Goal: Transaction & Acquisition: Purchase product/service

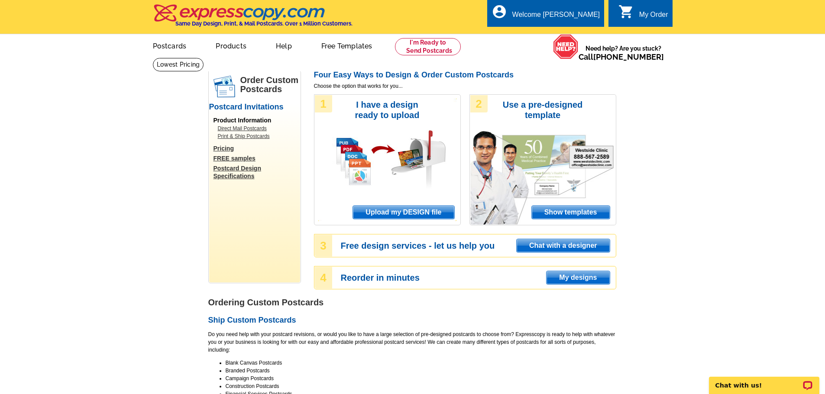
click at [387, 208] on span "Upload my DESIGN file" at bounding box center [403, 212] width 101 height 13
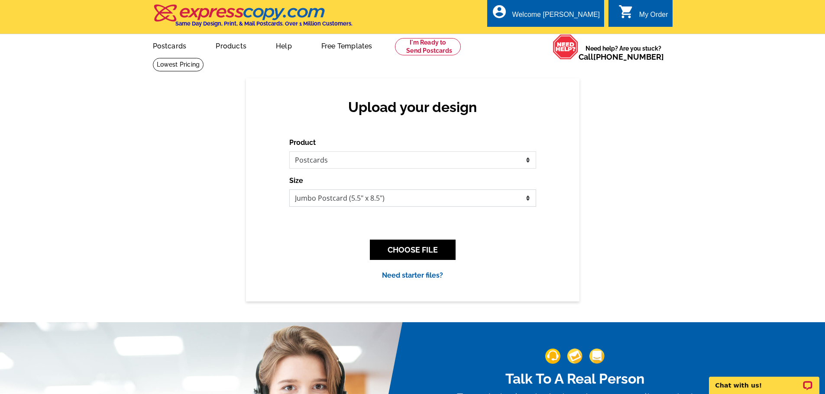
click at [354, 203] on select "Jumbo Postcard (5.5" x 8.5") Regular Postcard (4.25" x 5.6") Panoramic Postcard…" at bounding box center [412, 198] width 247 height 17
select select "3"
click at [289, 190] on select "Jumbo Postcard (5.5" x 8.5") Regular Postcard (4.25" x 5.6") Panoramic Postcard…" at bounding box center [412, 198] width 247 height 17
click at [423, 250] on button "CHOOSE FILE" at bounding box center [413, 250] width 86 height 20
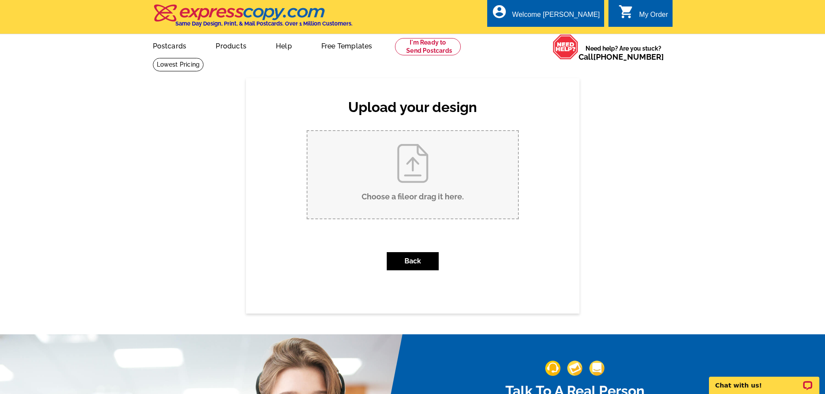
click at [399, 196] on input "Choose a file or drag it here ." at bounding box center [412, 174] width 210 height 87
type input "C:\fakepath\DAVID FRONT PC.pdf"
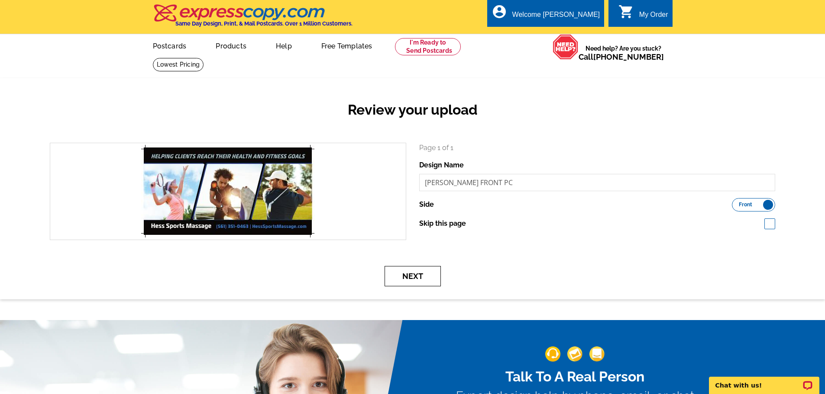
click at [406, 278] on button "Next" at bounding box center [412, 276] width 56 height 20
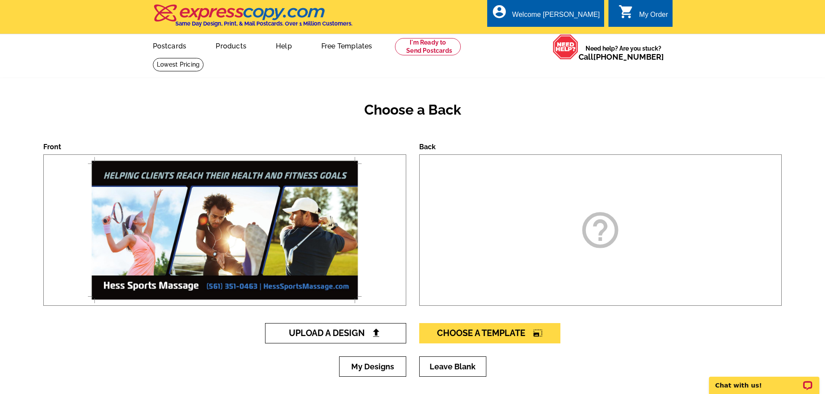
click at [336, 333] on span "Upload A Design" at bounding box center [335, 333] width 93 height 10
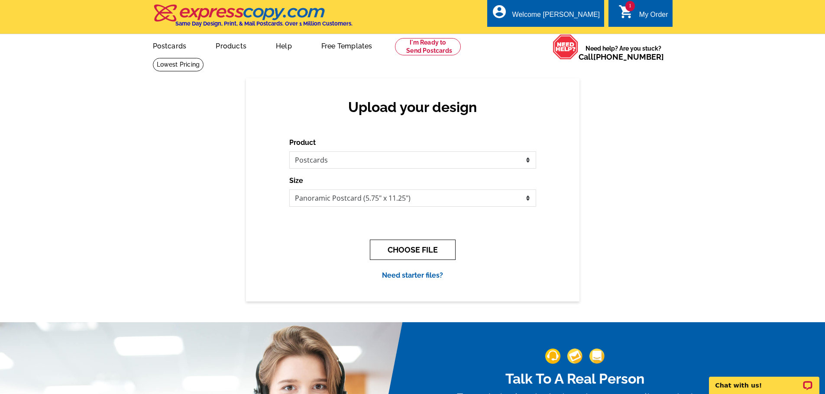
click at [407, 248] on button "CHOOSE FILE" at bounding box center [413, 250] width 86 height 20
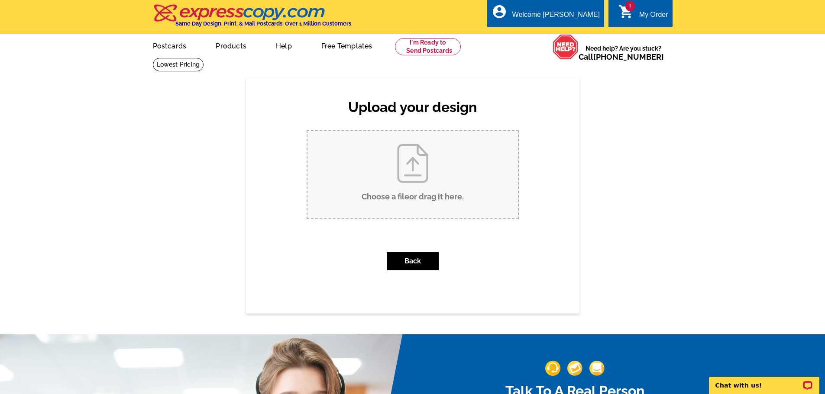
click at [420, 200] on input "Choose a file or drag it here ." at bounding box center [412, 174] width 210 height 87
type input "C:\fakepath\DAVID BACK PC without return add.pdf"
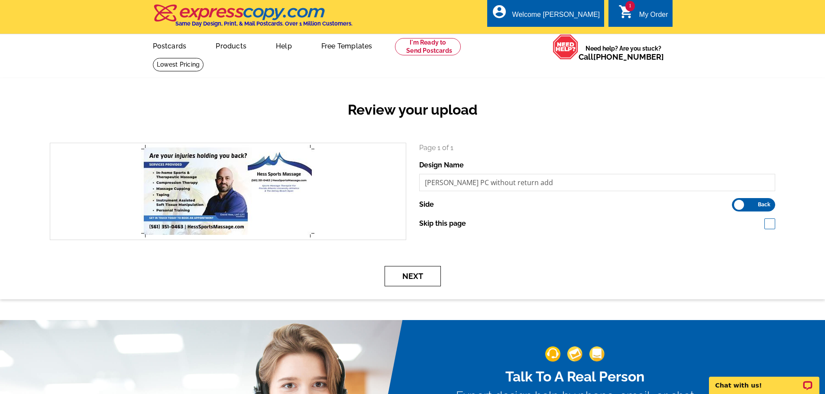
click at [410, 277] on button "Next" at bounding box center [412, 276] width 56 height 20
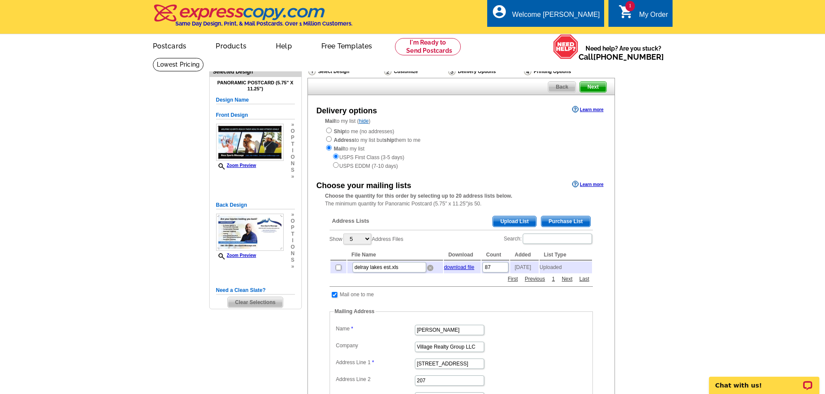
drag, startPoint x: 429, startPoint y: 271, endPoint x: 452, endPoint y: 30, distance: 241.8
click at [429, 271] on img at bounding box center [430, 268] width 6 height 6
click at [335, 294] on input "checkbox" at bounding box center [335, 293] width 6 height 6
checkbox input "false"
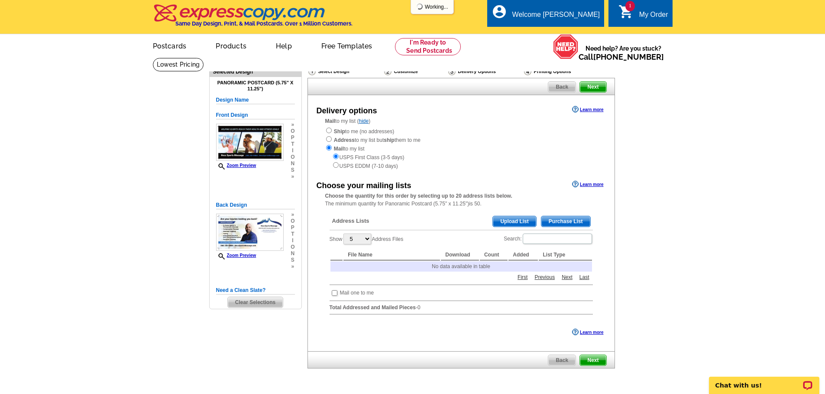
click at [515, 222] on span "Upload List" at bounding box center [514, 221] width 43 height 10
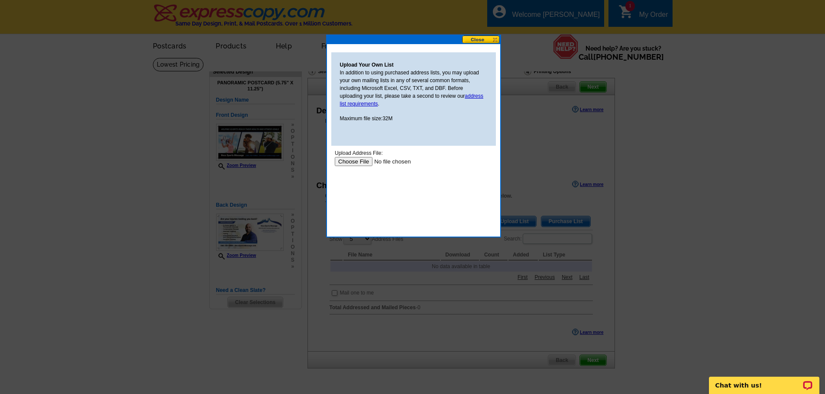
click at [357, 161] on input "file" at bounding box center [389, 161] width 110 height 9
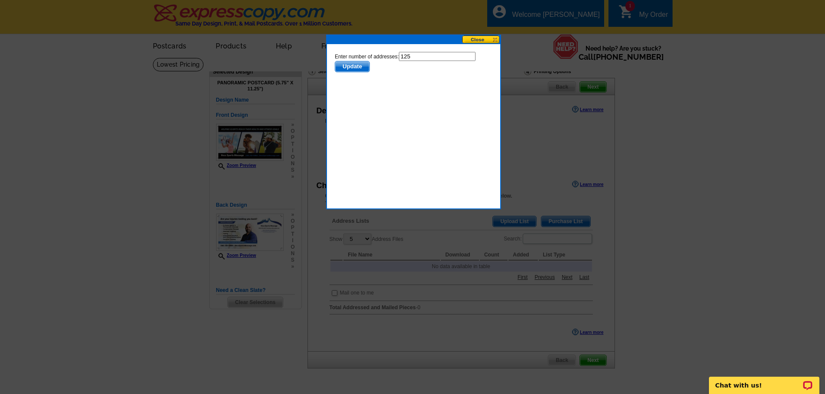
click at [352, 65] on span "Update" at bounding box center [352, 66] width 34 height 10
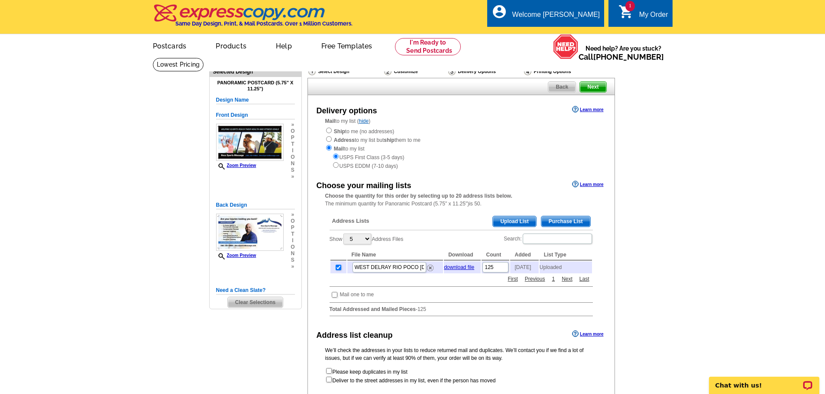
scroll to position [87, 0]
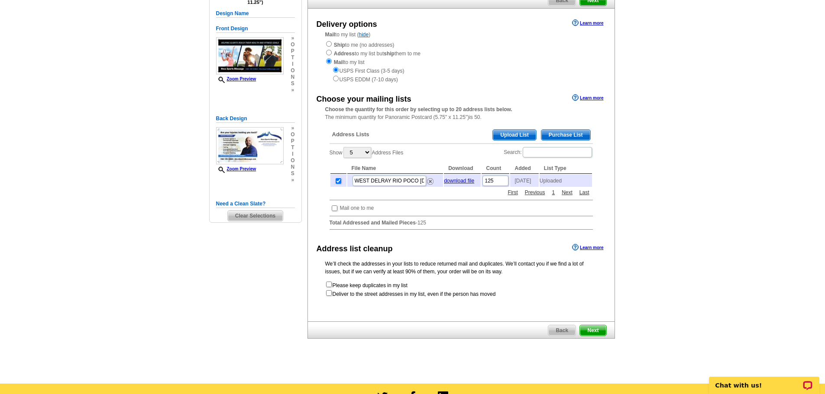
click at [597, 334] on span "Next" at bounding box center [593, 331] width 26 height 10
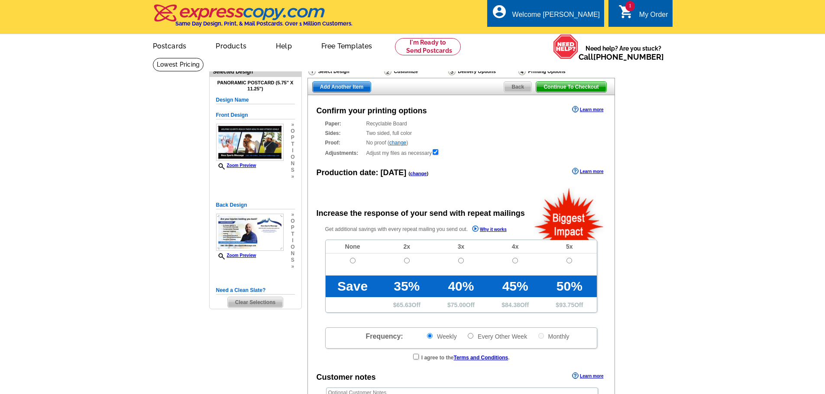
radio input "false"
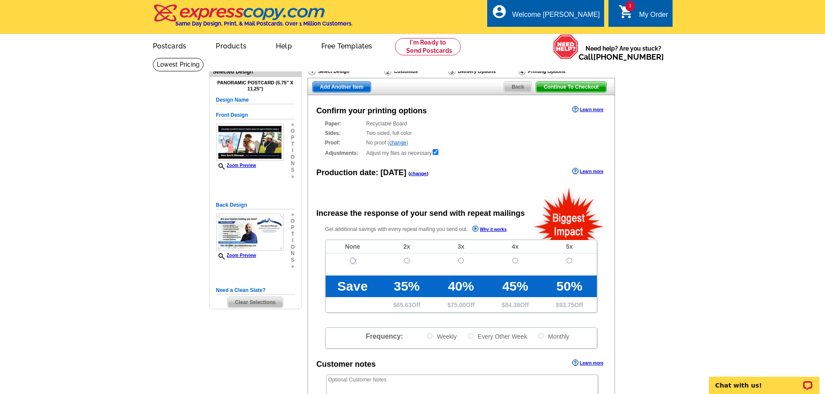
click at [351, 261] on input "radio" at bounding box center [353, 261] width 6 height 6
radio input "true"
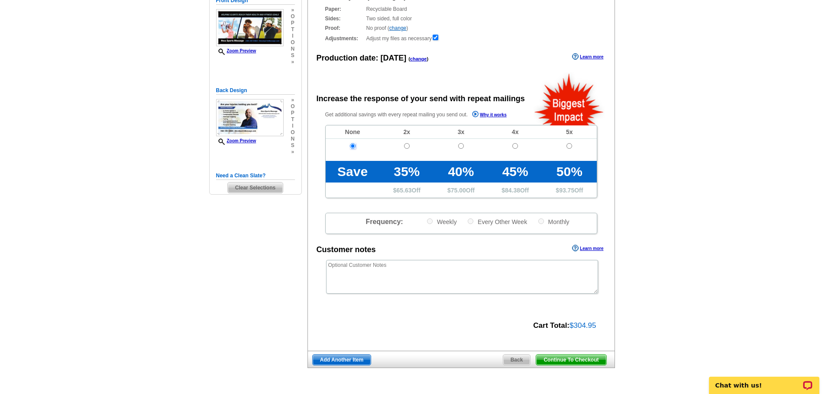
scroll to position [130, 0]
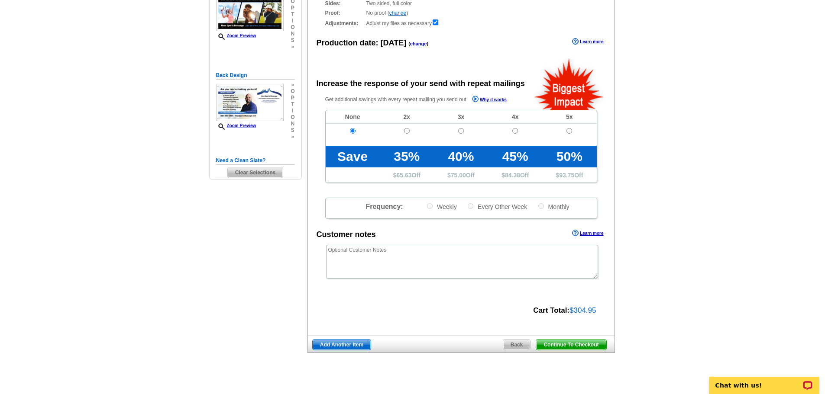
click at [585, 347] on span "Continue To Checkout" at bounding box center [571, 345] width 70 height 10
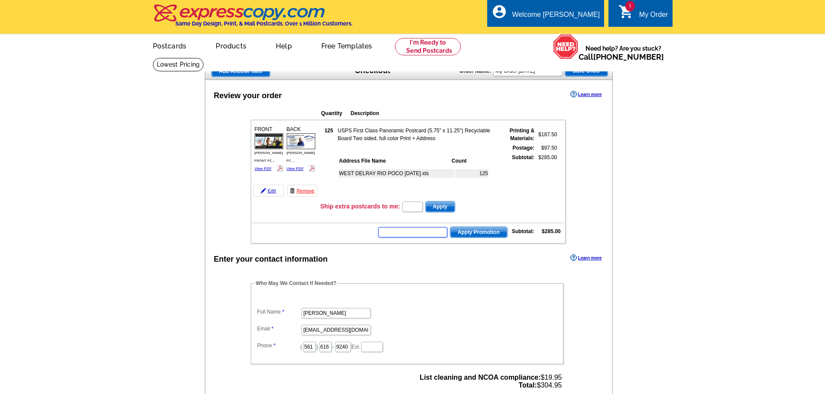
click at [402, 234] on input "text" at bounding box center [412, 232] width 69 height 10
type input "E30"
click at [472, 233] on span "Apply Promotion" at bounding box center [478, 232] width 57 height 10
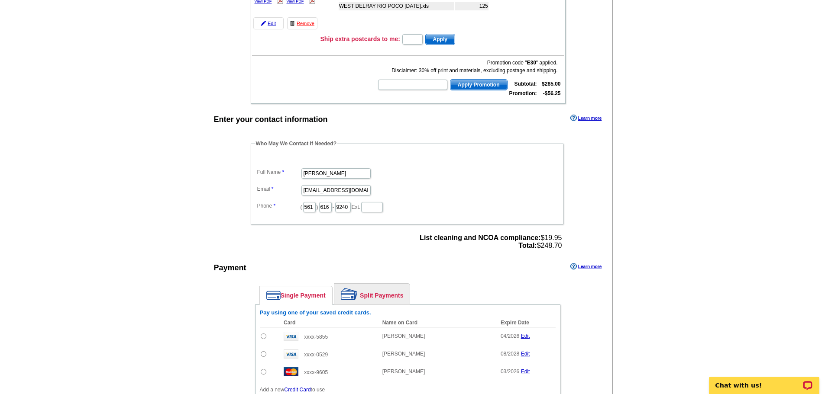
scroll to position [216, 0]
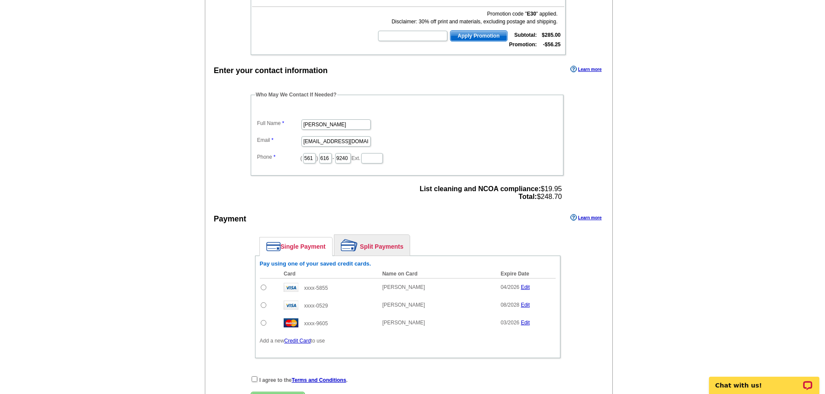
click at [263, 288] on input "radio" at bounding box center [264, 288] width 6 height 6
radio input "true"
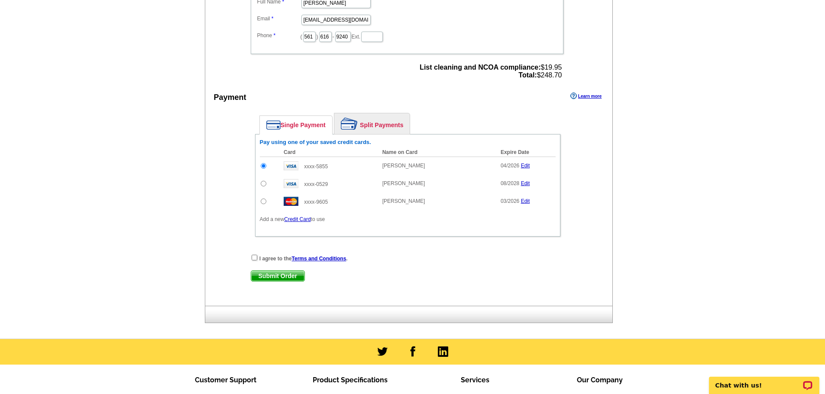
scroll to position [346, 0]
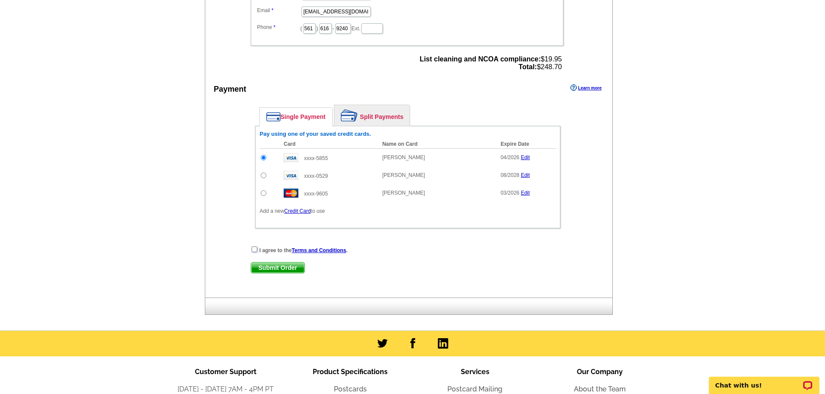
click at [252, 249] on input "checkbox" at bounding box center [255, 250] width 6 height 6
checkbox input "true"
click at [273, 271] on span "Submit Order" at bounding box center [277, 268] width 53 height 10
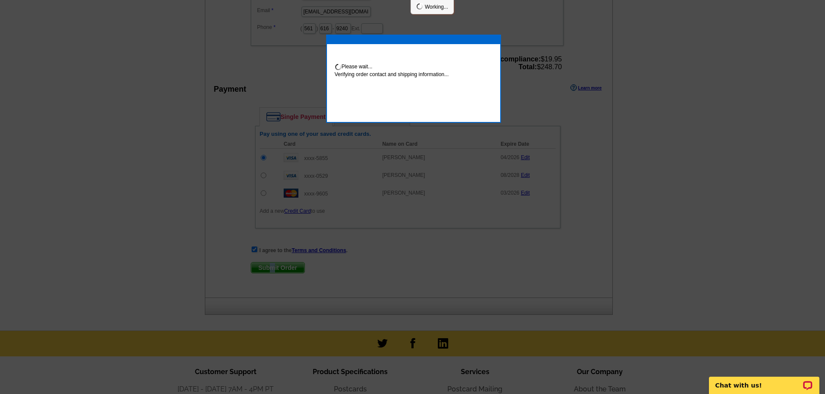
scroll to position [343, 0]
